Goal: Task Accomplishment & Management: Complete application form

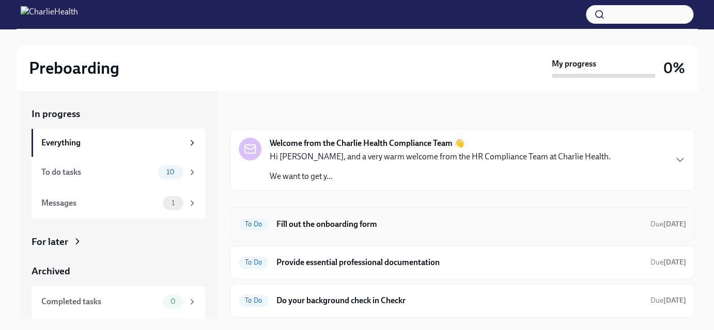
click at [373, 228] on h6 "Fill out the onboarding form" at bounding box center [459, 224] width 366 height 11
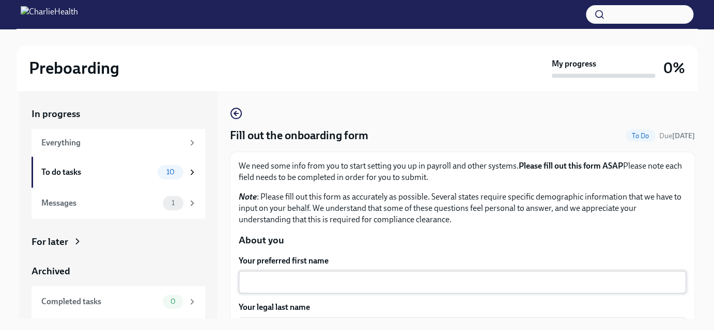
click at [346, 289] on div "x ​" at bounding box center [462, 282] width 447 height 23
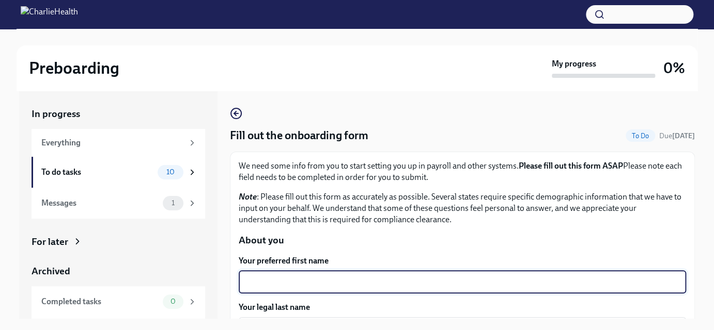
type textarea "k"
type textarea "[PERSON_NAME]"
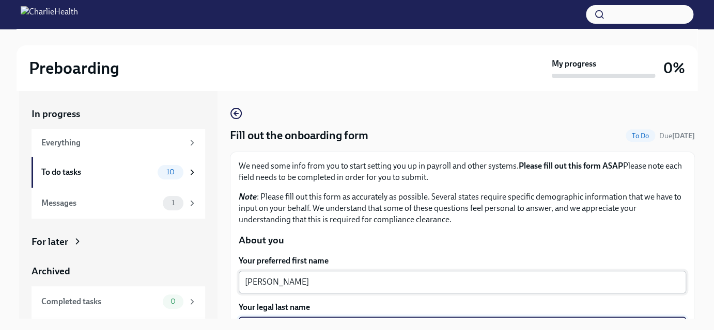
scroll to position [123, 0]
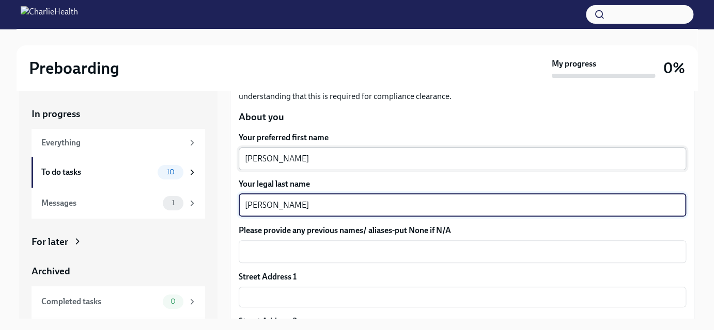
type textarea "[PERSON_NAME]"
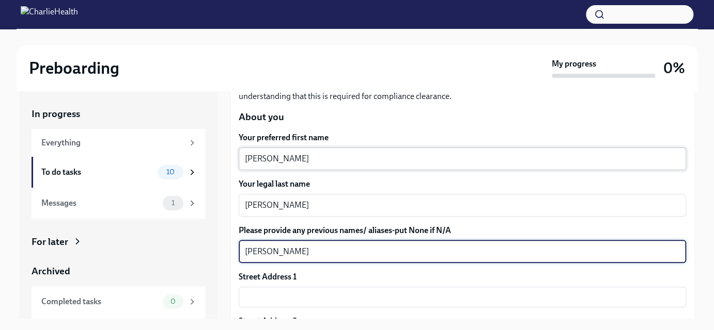
type textarea "[PERSON_NAME]"
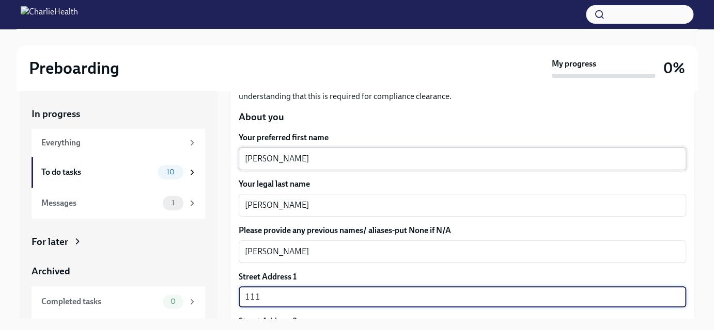
type input "[STREET_ADDRESS]"
type input "Clinton TN 37716"
type input "US"
click at [513, 273] on div "Street Address 1" at bounding box center [462, 277] width 447 height 11
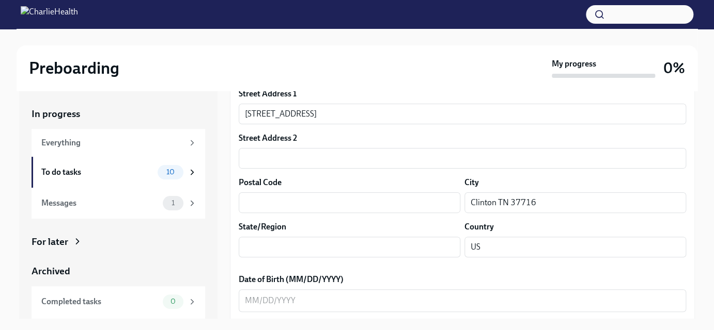
scroll to position [327, 0]
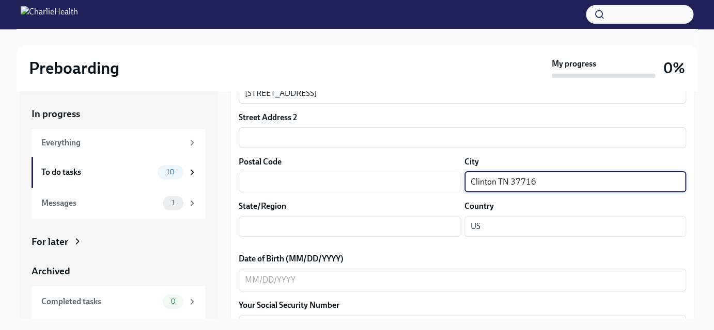
click at [543, 179] on input "Clinton TN 37716" at bounding box center [575, 182] width 222 height 21
type input "[PERSON_NAME]"
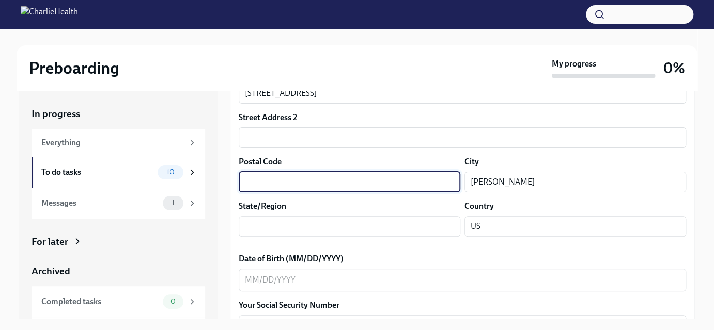
click at [341, 179] on input "text" at bounding box center [350, 182] width 222 height 21
type input "37716"
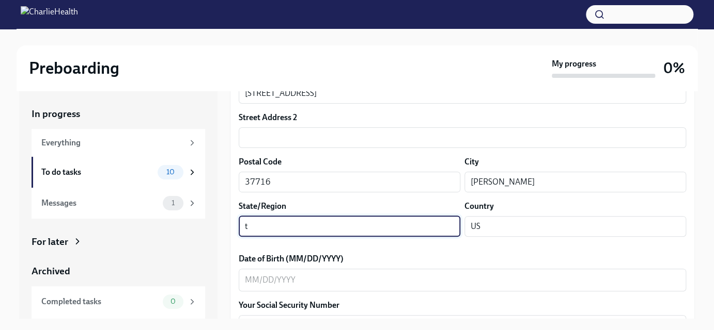
click at [260, 223] on input "t" at bounding box center [350, 226] width 222 height 21
type input "TN"
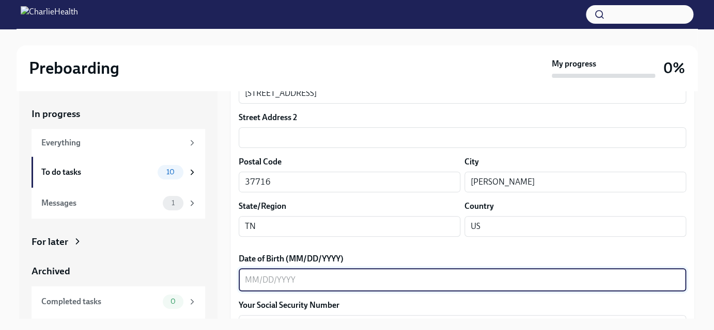
click at [306, 277] on textarea "Date of Birth (MM/DD/YYYY)" at bounding box center [462, 280] width 435 height 12
type textarea "02081990"
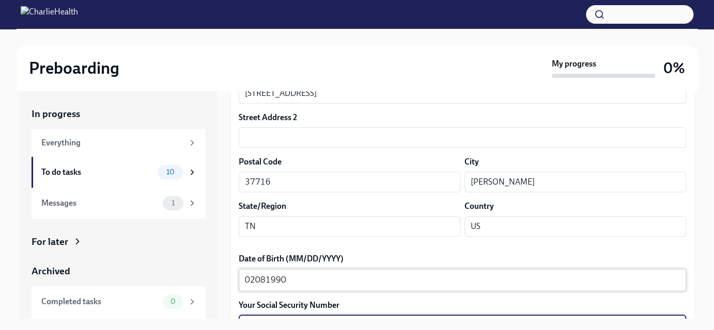
scroll to position [449, 0]
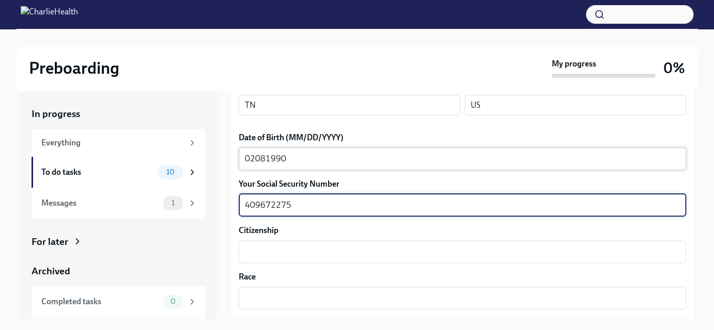
type textarea "409672275"
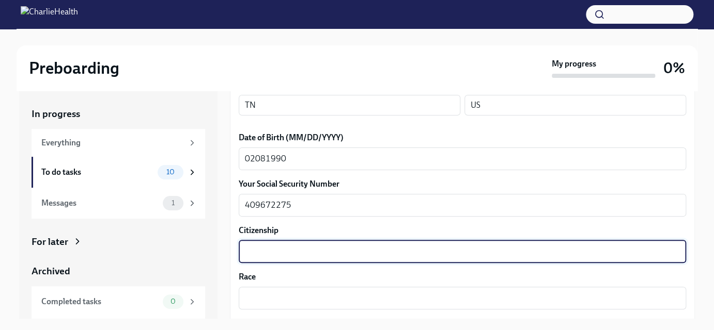
click at [294, 246] on textarea "Citizenship" at bounding box center [462, 252] width 435 height 12
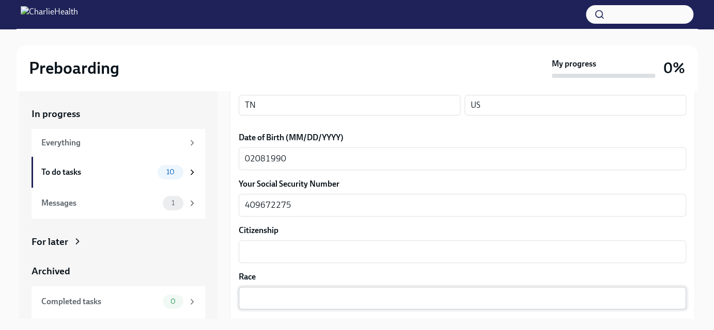
click at [296, 308] on div "x ​" at bounding box center [462, 298] width 447 height 23
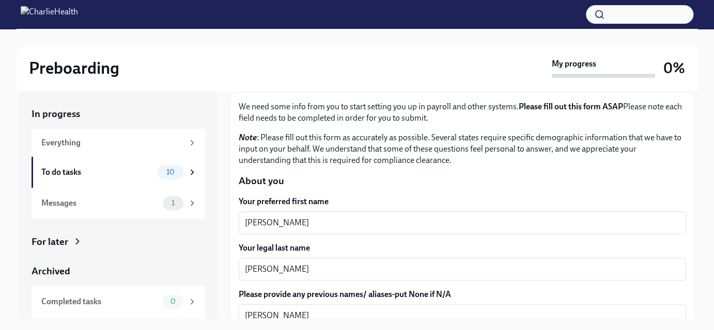
scroll to position [0, 0]
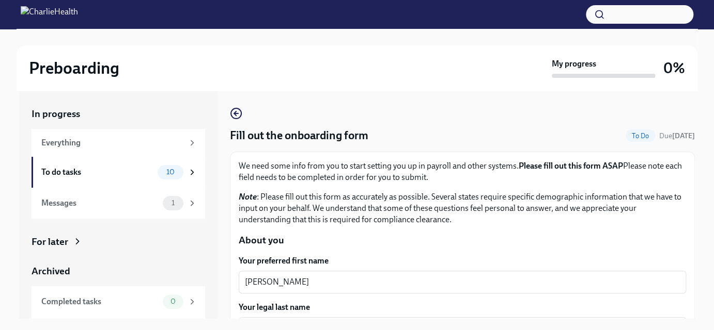
click at [619, 187] on div "We need some info from you to start setting you up in payroll and other systems…" at bounding box center [462, 193] width 447 height 65
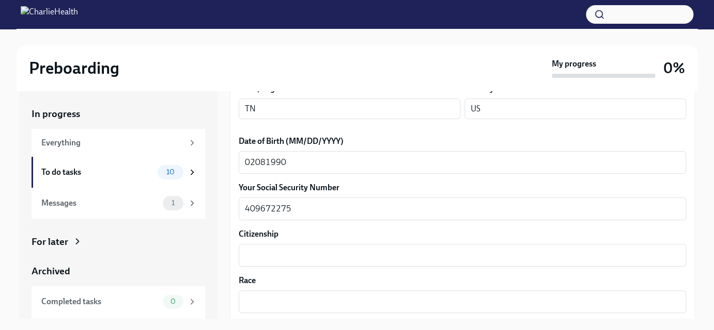
scroll to position [453, 0]
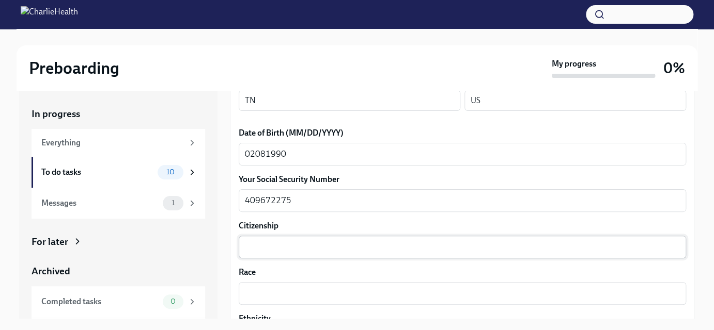
click at [268, 252] on textarea "Citizenship" at bounding box center [462, 247] width 435 height 12
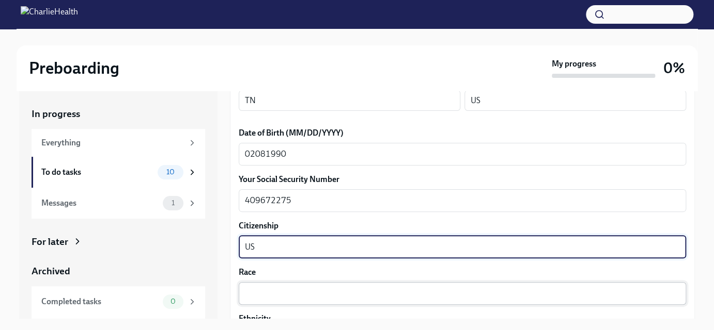
type textarea "US"
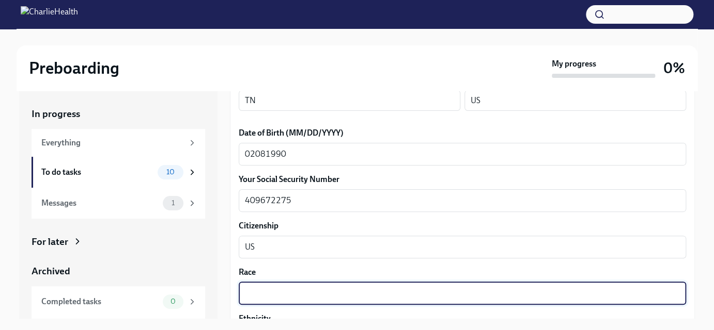
click at [264, 290] on textarea "Race" at bounding box center [462, 294] width 435 height 12
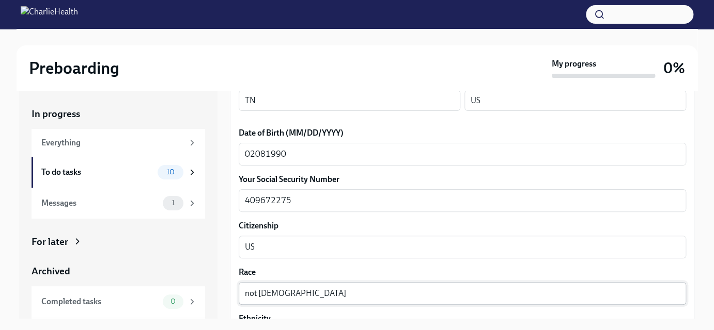
scroll to position [588, 0]
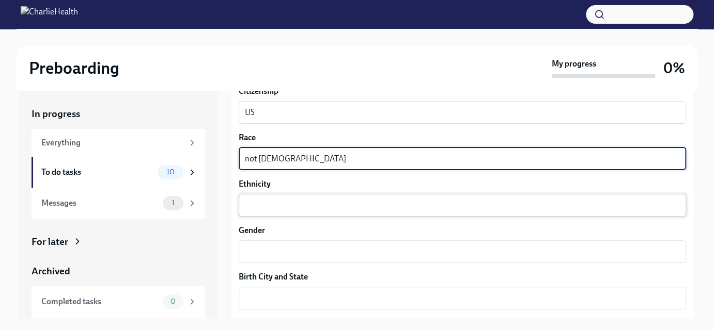
type textarea "not [DEMOGRAPHIC_DATA]"
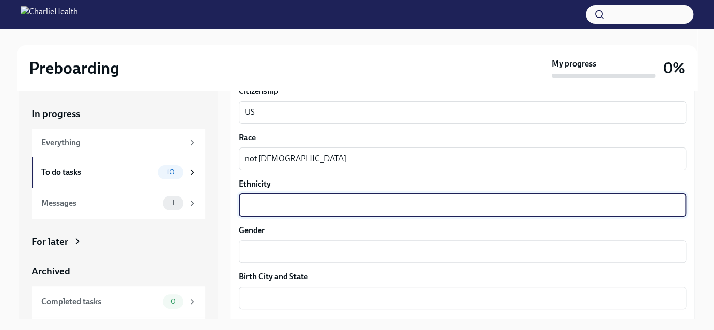
click at [293, 206] on textarea "Ethnicity" at bounding box center [462, 205] width 435 height 12
type textarea "white"
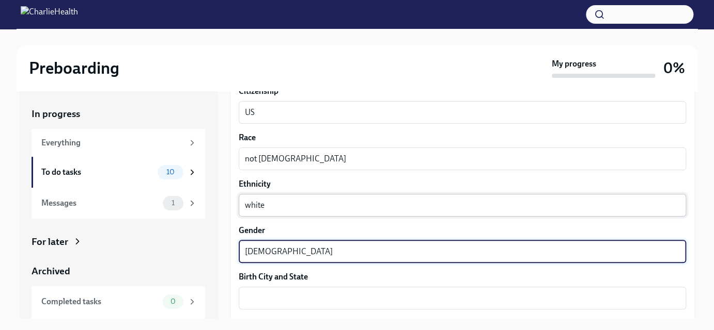
type textarea "[DEMOGRAPHIC_DATA]"
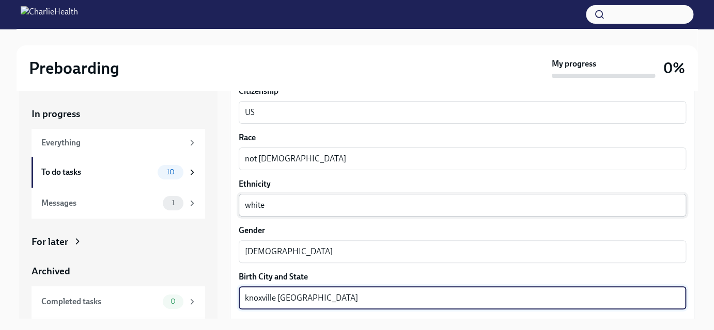
type textarea "knoxville [GEOGRAPHIC_DATA]"
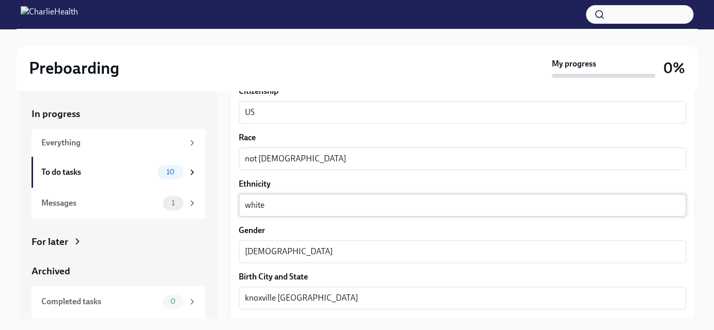
scroll to position [727, 0]
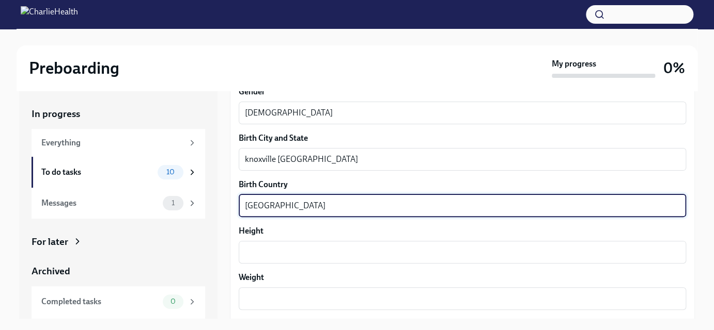
type textarea "[GEOGRAPHIC_DATA]"
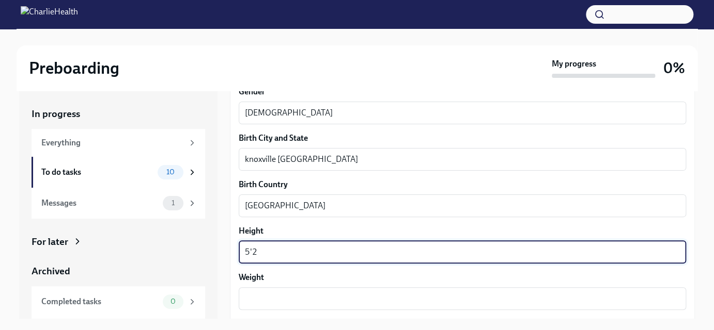
type textarea "5'2"
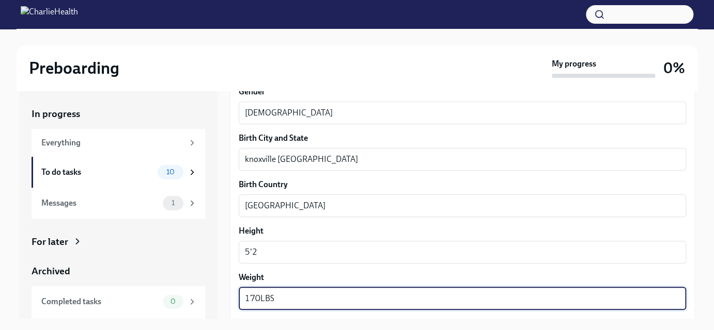
type textarea "170LBS"
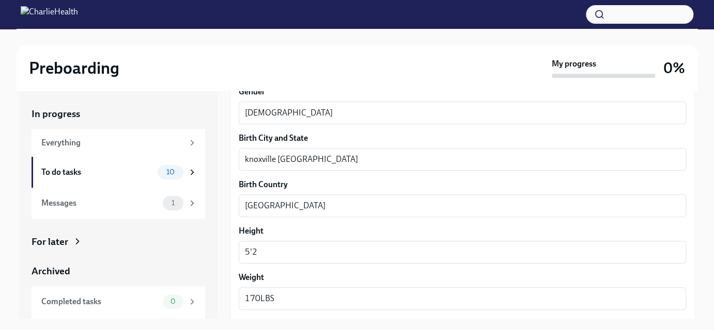
scroll to position [866, 0]
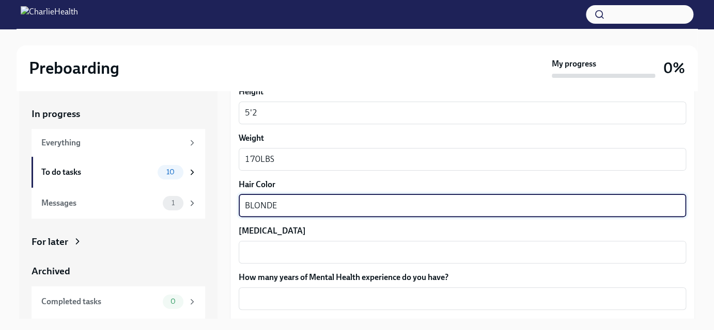
type textarea "BLONDE"
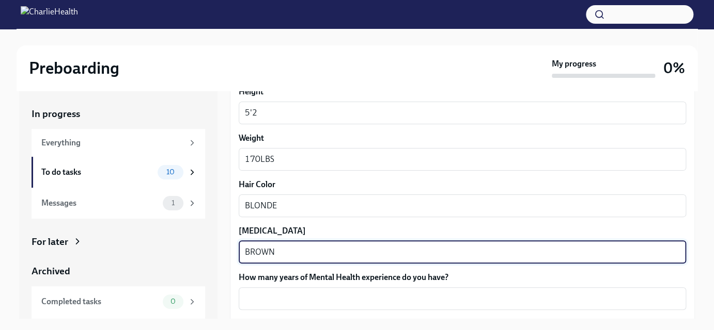
type textarea "BROWN"
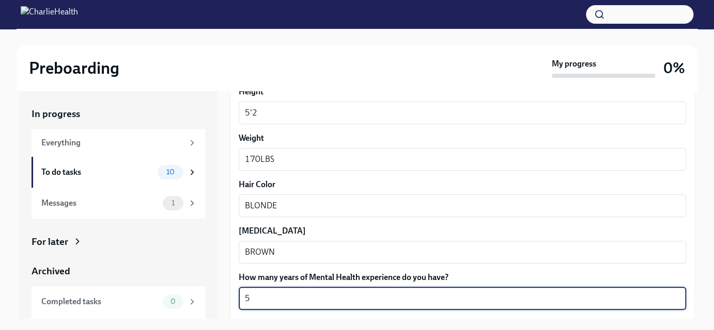
type textarea "5"
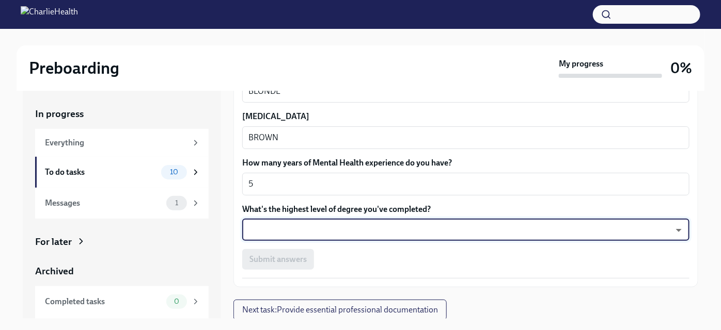
click at [314, 231] on body "Preboarding My progress 0% In progress Everything To do tasks 10 Messages 1 For…" at bounding box center [360, 174] width 721 height 348
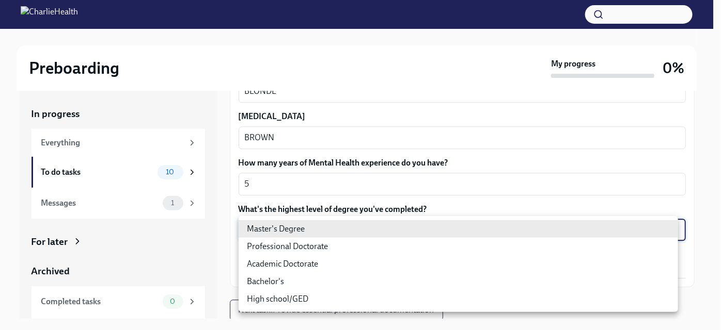
click at [314, 231] on li "Master's Degree" at bounding box center [458, 229] width 439 height 18
type input "2vBr-ghkD"
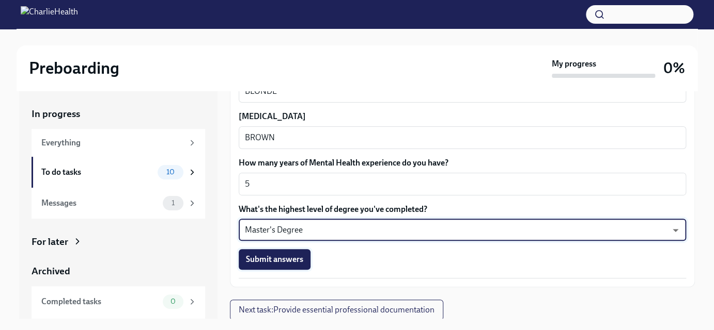
click at [298, 260] on span "Submit answers" at bounding box center [274, 260] width 57 height 10
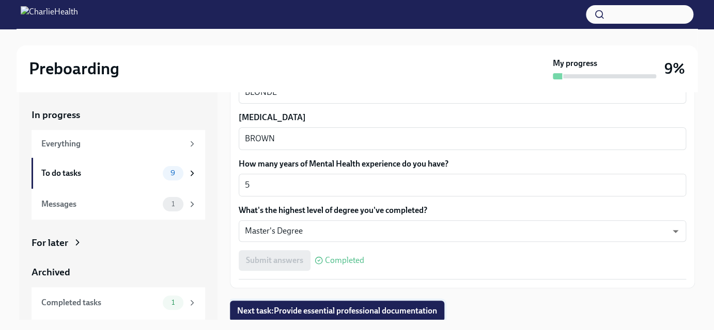
click at [351, 311] on span "Next task : Provide essential professional documentation" at bounding box center [337, 311] width 200 height 10
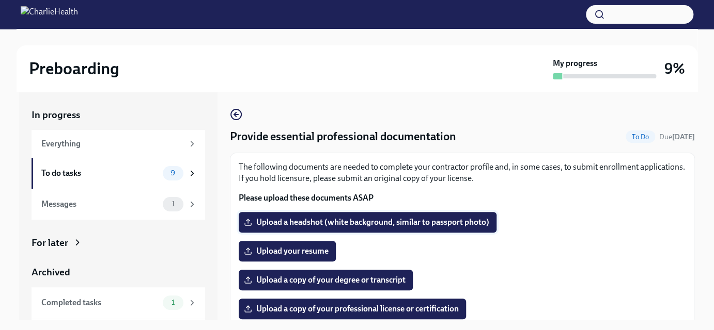
click at [374, 220] on span "Upload a headshot (white background, similar to passport photo)" at bounding box center [367, 222] width 243 height 10
click at [0, 0] on input "Upload a headshot (white background, similar to passport photo)" at bounding box center [0, 0] width 0 height 0
click at [386, 216] on label "Upload a headshot (white background, similar to passport photo)" at bounding box center [368, 222] width 258 height 21
click at [0, 0] on input "Upload a headshot (white background, similar to passport photo)" at bounding box center [0, 0] width 0 height 0
click at [329, 224] on span "Upload a headshot (white background, similar to passport photo)" at bounding box center [367, 222] width 243 height 10
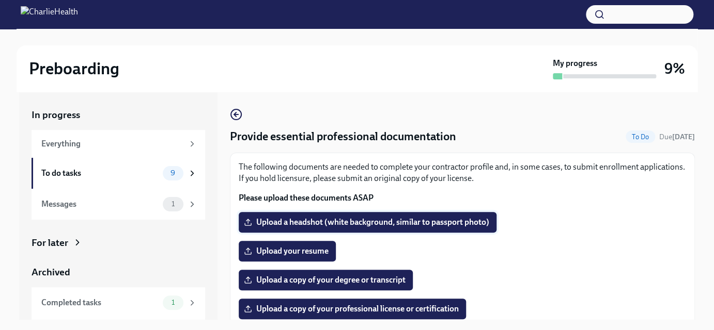
click at [0, 0] on input "Upload a headshot (white background, similar to passport photo)" at bounding box center [0, 0] width 0 height 0
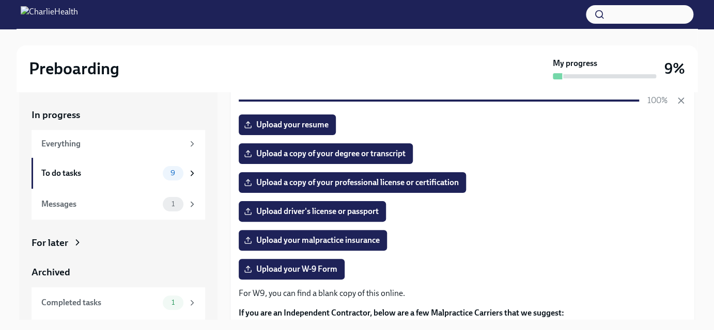
scroll to position [144, 0]
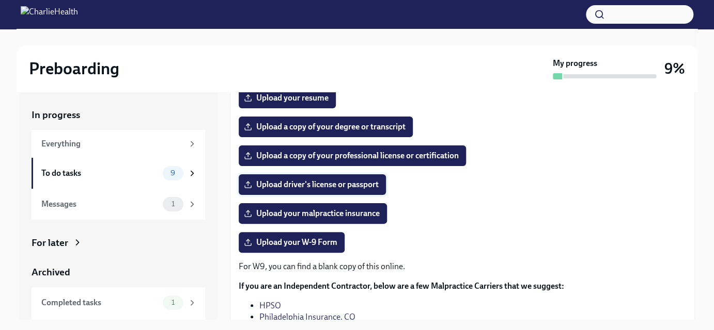
click at [329, 180] on span "Upload driver's license or passport" at bounding box center [312, 185] width 133 height 10
click at [0, 0] on input "Upload driver's license or passport" at bounding box center [0, 0] width 0 height 0
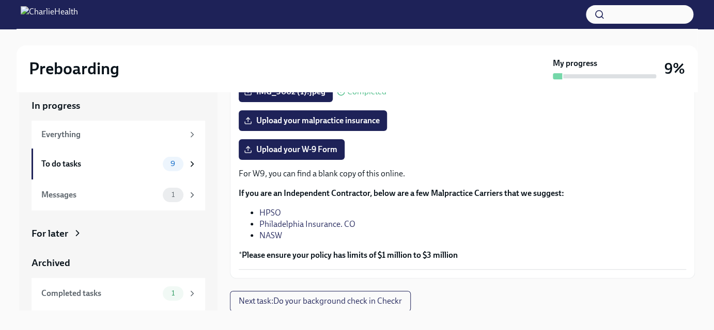
scroll to position [18, 0]
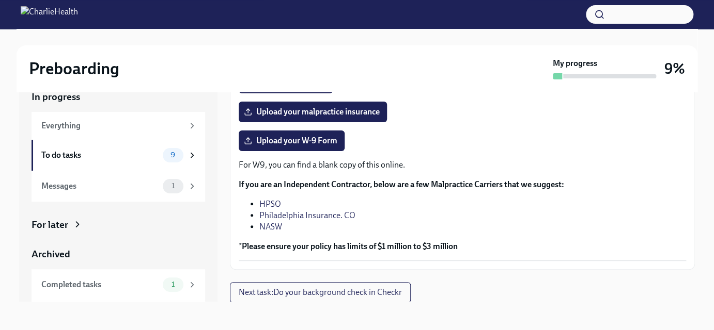
click at [273, 226] on link "NASW" at bounding box center [270, 227] width 23 height 10
